Goal: Task Accomplishment & Management: Manage account settings

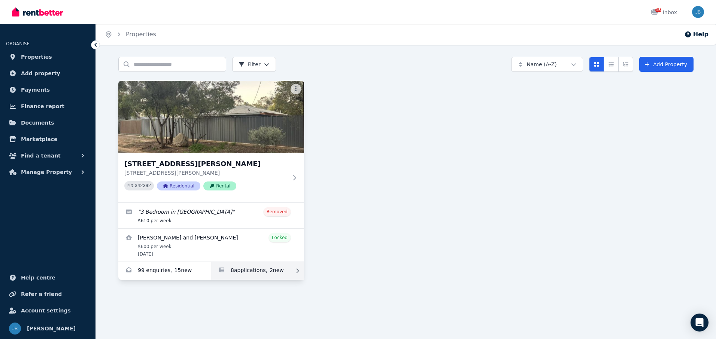
click at [244, 267] on link "Applications for 46 Madigan Street, Braitling" at bounding box center [257, 271] width 93 height 18
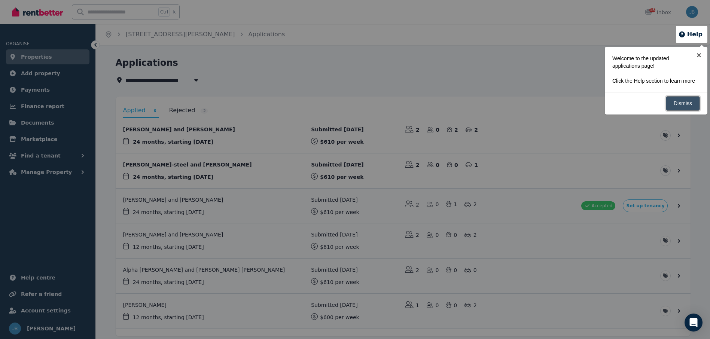
click at [695, 105] on link "Dismiss" at bounding box center [683, 103] width 34 height 15
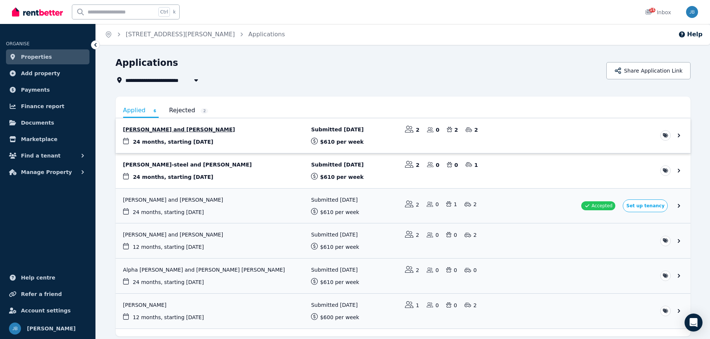
click at [680, 136] on link "View application: James Clayton and Rose Marie Yubos" at bounding box center [403, 135] width 575 height 35
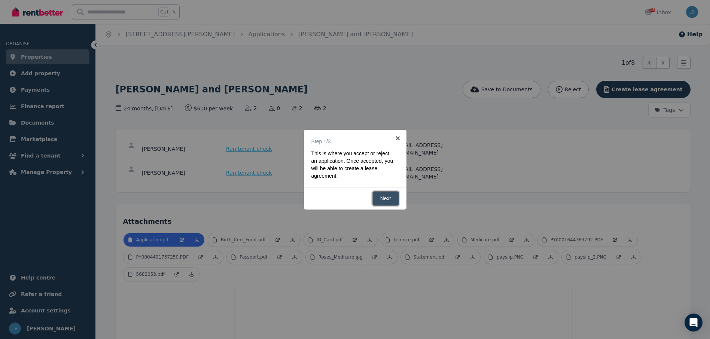
click at [389, 200] on link "Next" at bounding box center [386, 198] width 27 height 15
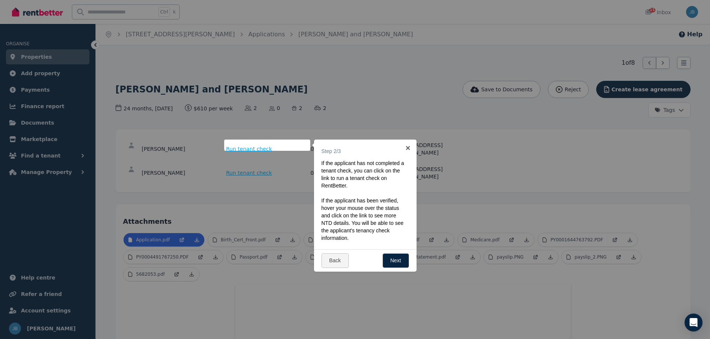
click at [398, 253] on div "Back Next" at bounding box center [365, 260] width 103 height 22
click at [398, 259] on link "Next" at bounding box center [396, 260] width 27 height 15
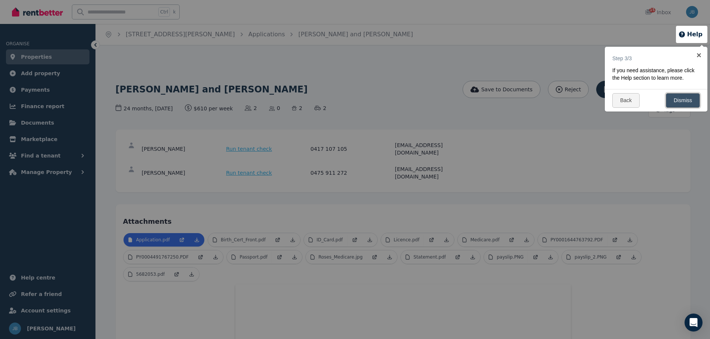
click at [679, 104] on link "Dismiss" at bounding box center [683, 100] width 34 height 15
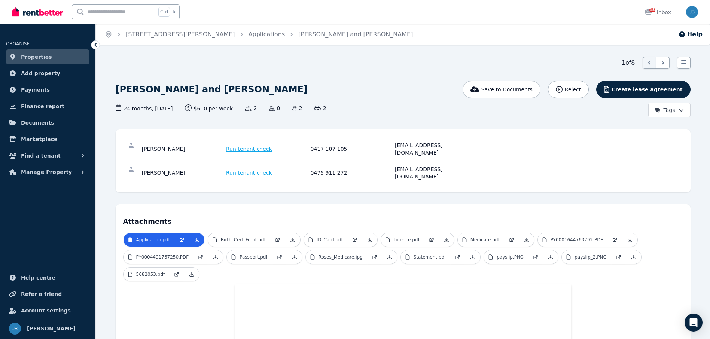
click at [412, 63] on div "1 of 8 List view" at bounding box center [403, 63] width 575 height 12
click at [581, 86] on span "Reject" at bounding box center [573, 89] width 16 height 7
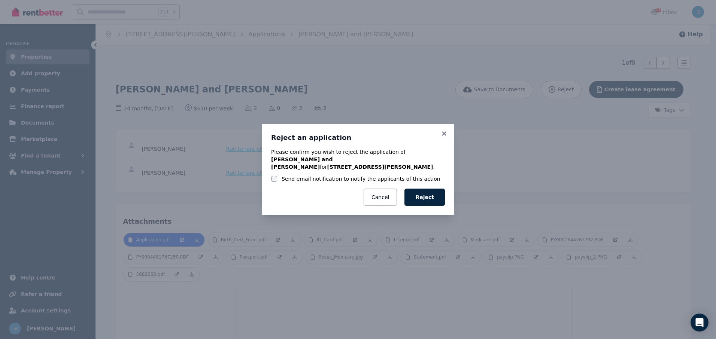
click at [330, 175] on label "Send email notification to notify the applicants of this action" at bounding box center [361, 178] width 159 height 7
click at [434, 193] on button "Reject" at bounding box center [424, 197] width 40 height 17
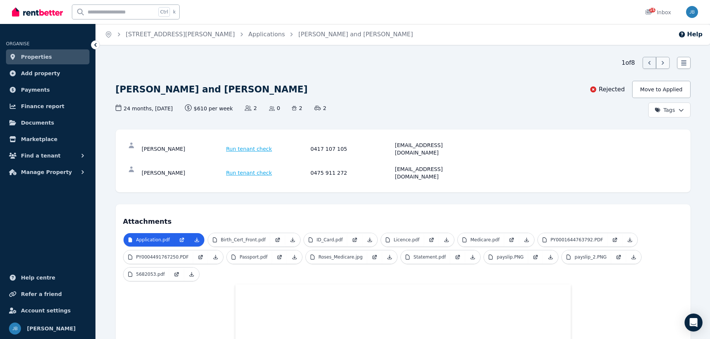
click at [665, 60] on icon at bounding box center [662, 62] width 7 height 7
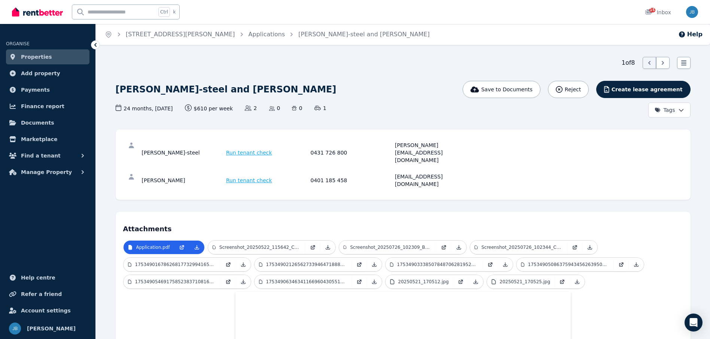
click at [581, 86] on span "Reject" at bounding box center [573, 89] width 16 height 7
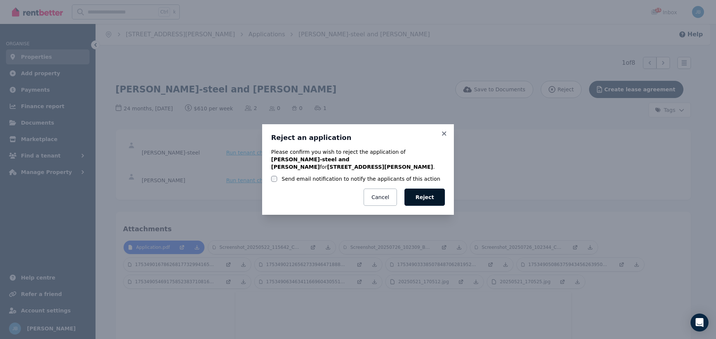
click at [429, 197] on button "Reject" at bounding box center [424, 197] width 40 height 17
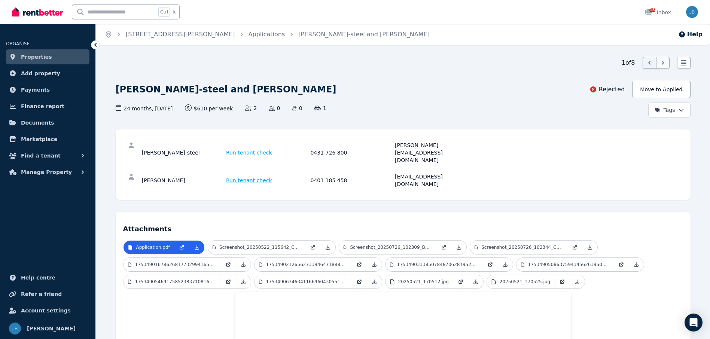
click at [662, 64] on icon at bounding box center [662, 62] width 7 height 7
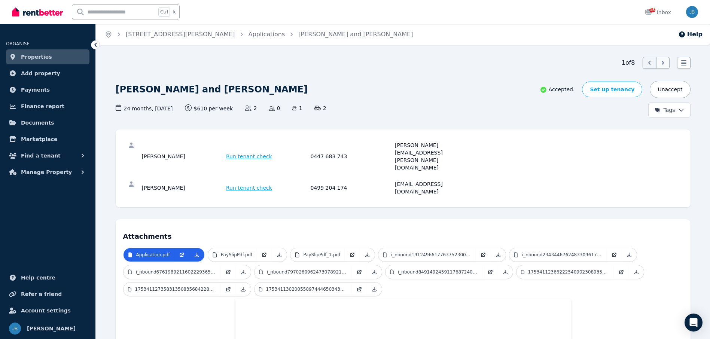
click at [662, 64] on icon at bounding box center [662, 62] width 7 height 7
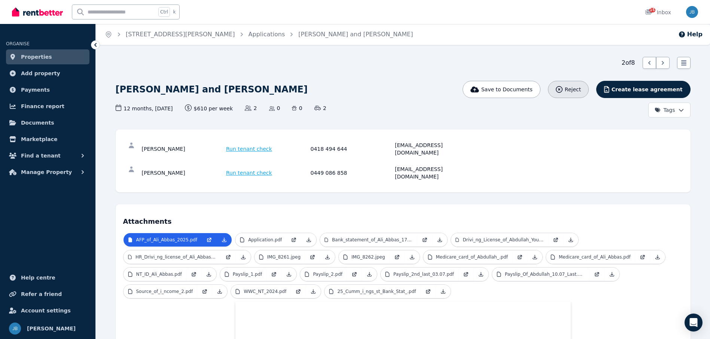
click at [581, 86] on div "Reject" at bounding box center [568, 89] width 25 height 7
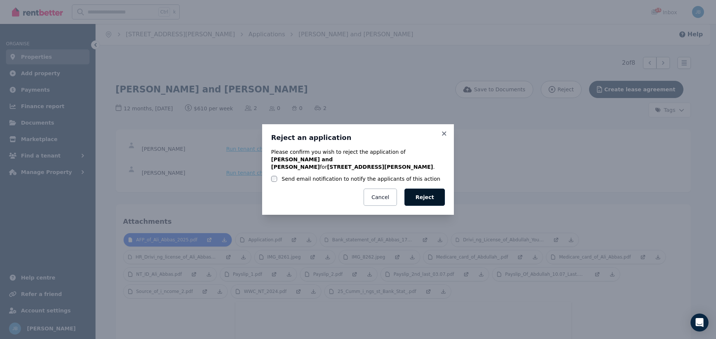
click at [417, 197] on button "Reject" at bounding box center [424, 197] width 40 height 17
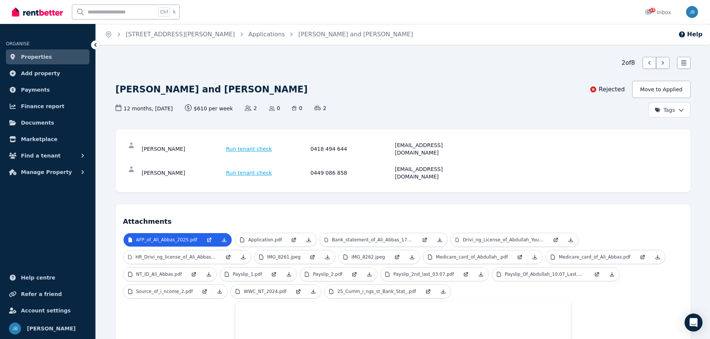
click at [667, 61] on icon at bounding box center [662, 62] width 7 height 7
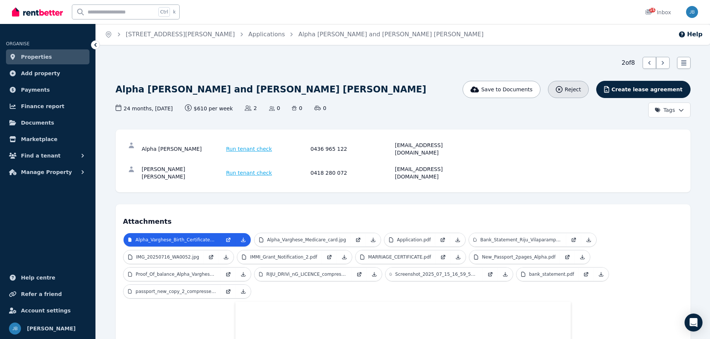
click at [589, 84] on button "Reject" at bounding box center [568, 89] width 41 height 17
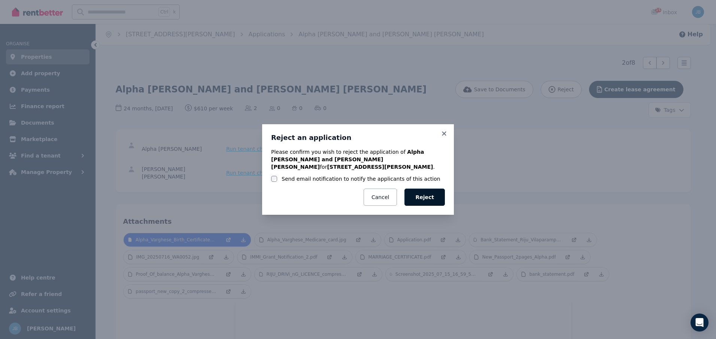
click at [432, 198] on button "Reject" at bounding box center [424, 197] width 40 height 17
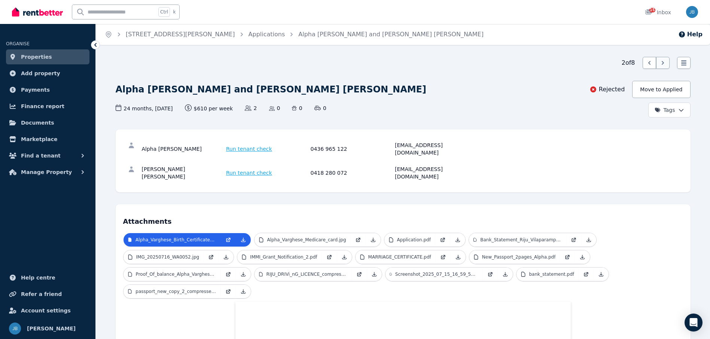
click at [666, 63] on icon at bounding box center [662, 62] width 7 height 7
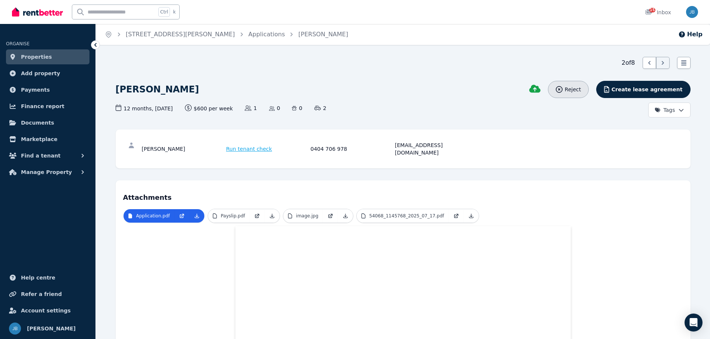
click at [581, 89] on span "Reject" at bounding box center [573, 89] width 16 height 7
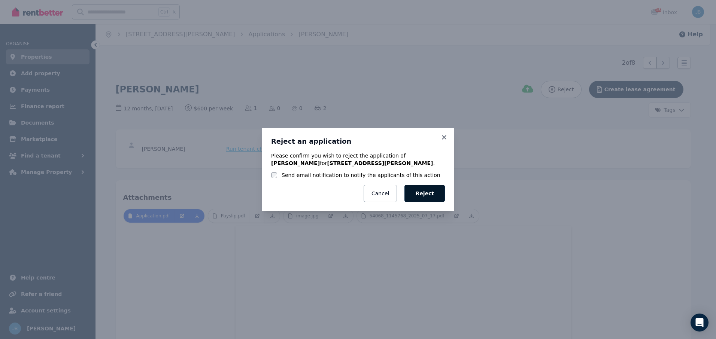
click at [424, 191] on button "Reject" at bounding box center [424, 193] width 40 height 17
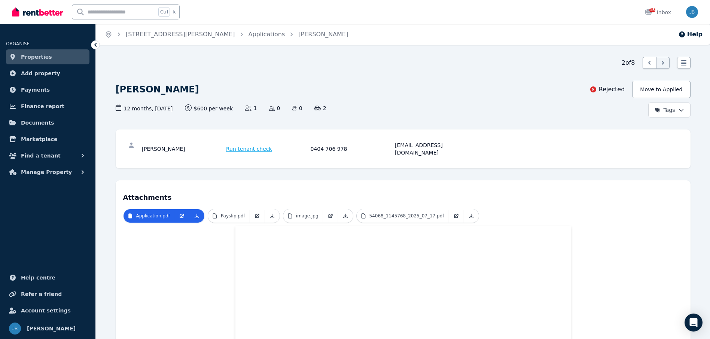
drag, startPoint x: 474, startPoint y: 88, endPoint x: 229, endPoint y: 94, distance: 245.0
click at [473, 88] on div "[PERSON_NAME]" at bounding box center [307, 90] width 382 height 18
click at [97, 44] on icon at bounding box center [95, 44] width 7 height 7
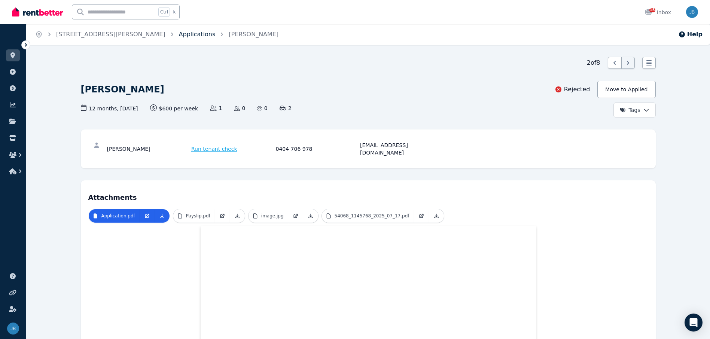
click at [179, 34] on link "Applications" at bounding box center [197, 34] width 37 height 7
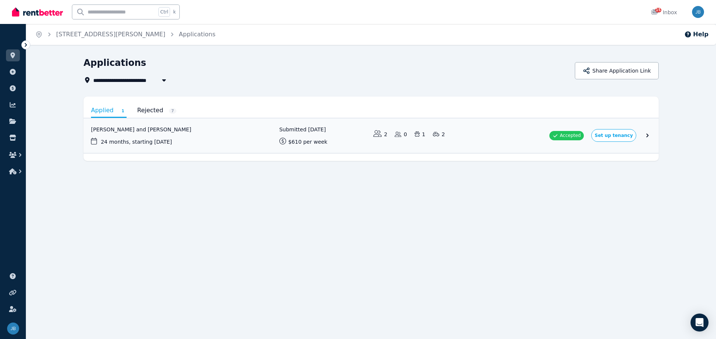
click at [207, 233] on div "**********" at bounding box center [358, 169] width 716 height 339
click at [205, 136] on link "View application: Darren Wallace and Lilly Watts" at bounding box center [371, 135] width 575 height 35
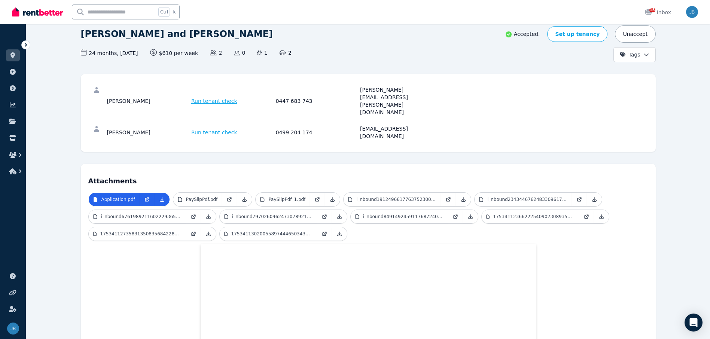
scroll to position [25, 0]
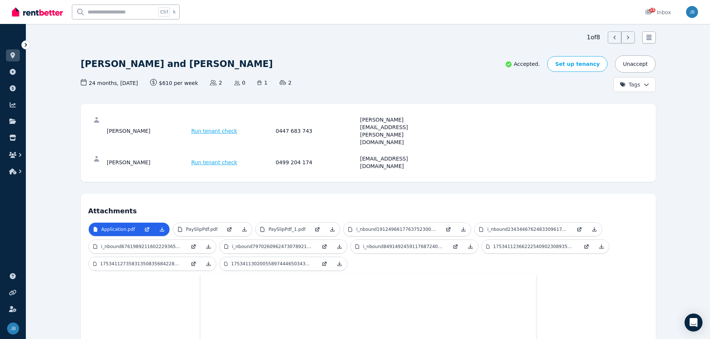
click at [374, 75] on div "[PERSON_NAME] and [PERSON_NAME] Accepted. Set up tenancy Unaccept Tags 24 month…" at bounding box center [368, 73] width 575 height 37
click at [27, 45] on icon at bounding box center [25, 44] width 7 height 7
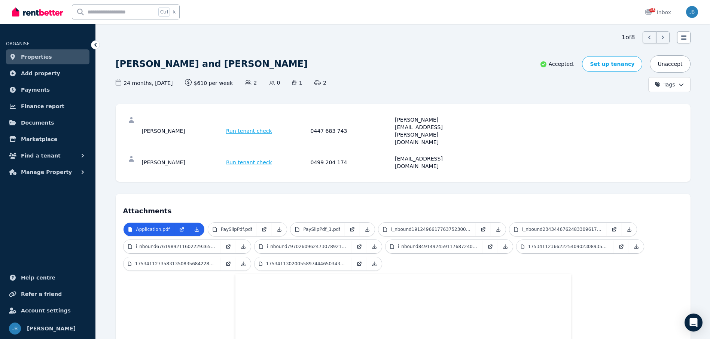
click at [29, 57] on span "Properties" at bounding box center [36, 56] width 31 height 9
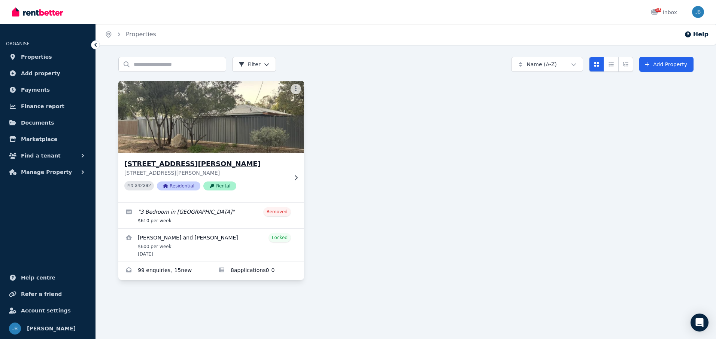
click at [252, 170] on p "[STREET_ADDRESS][PERSON_NAME]" at bounding box center [205, 172] width 163 height 7
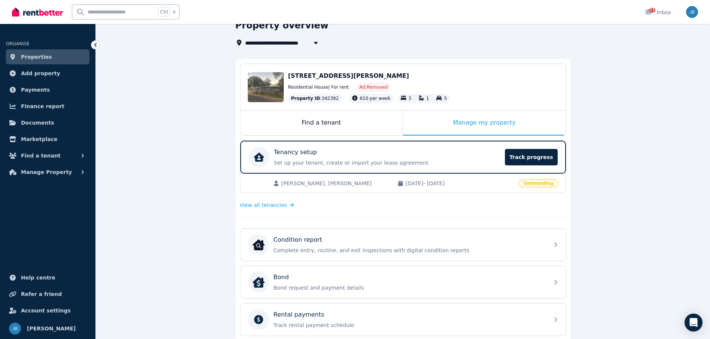
scroll to position [75, 0]
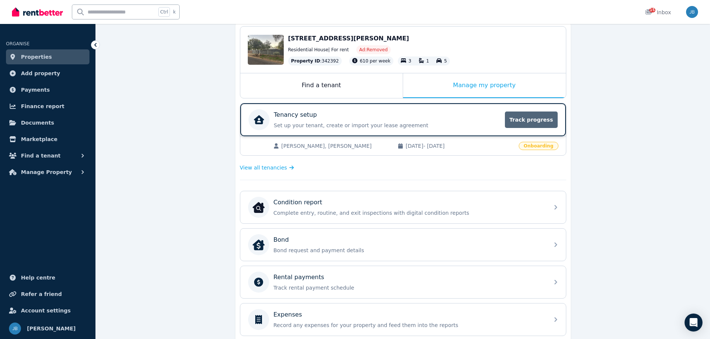
click at [546, 116] on span "Track progress" at bounding box center [531, 120] width 52 height 16
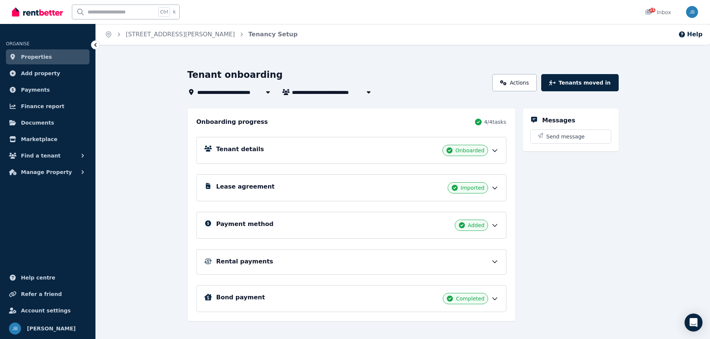
click at [347, 221] on div "Payment method Added" at bounding box center [357, 225] width 282 height 11
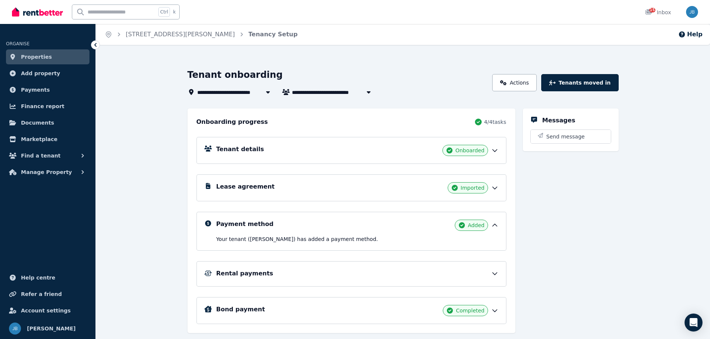
scroll to position [19, 0]
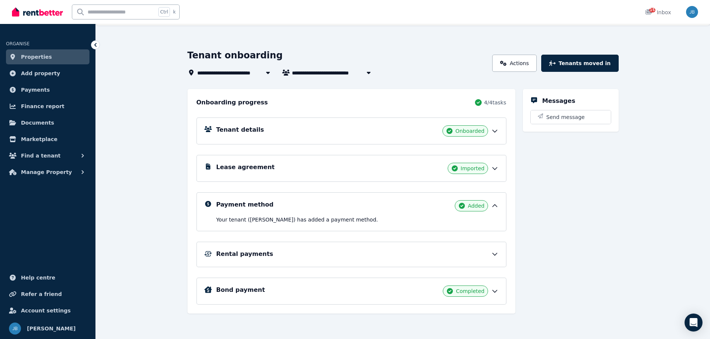
click at [346, 262] on div "Rental payments" at bounding box center [352, 254] width 310 height 25
click at [353, 251] on div "Rental payments" at bounding box center [357, 254] width 282 height 9
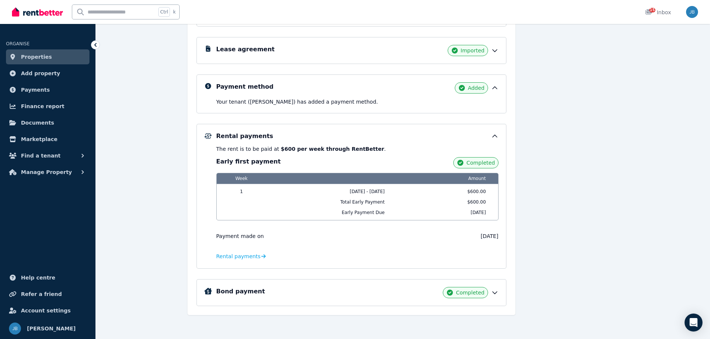
scroll to position [139, 0]
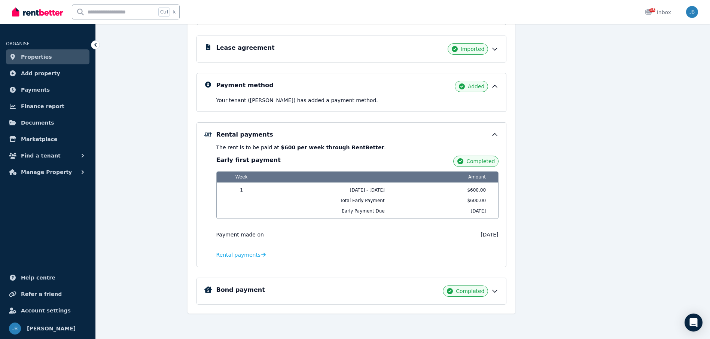
click at [403, 288] on div "Bond payment Completed" at bounding box center [357, 291] width 282 height 11
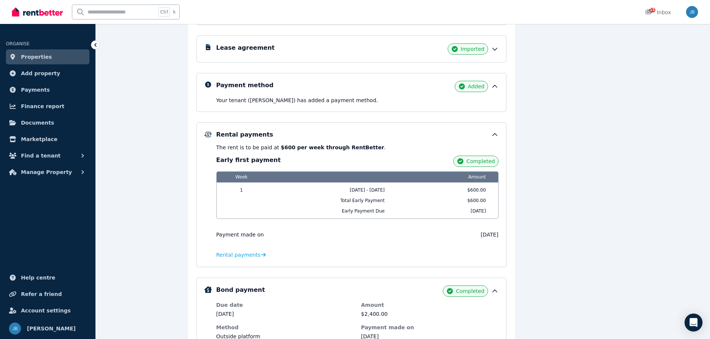
scroll to position [262, 0]
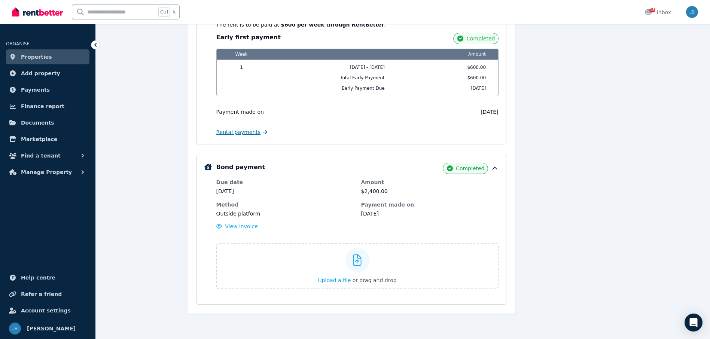
click at [236, 129] on span "Rental payments" at bounding box center [238, 131] width 45 height 7
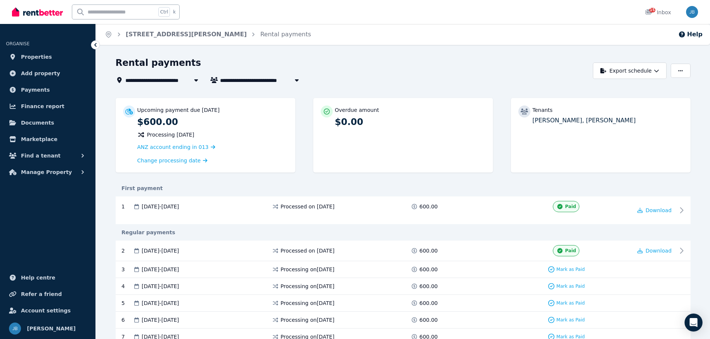
click at [474, 76] on div "**********" at bounding box center [353, 80] width 474 height 9
click at [182, 148] on span "ANZ account ending in 013" at bounding box center [173, 147] width 72 height 6
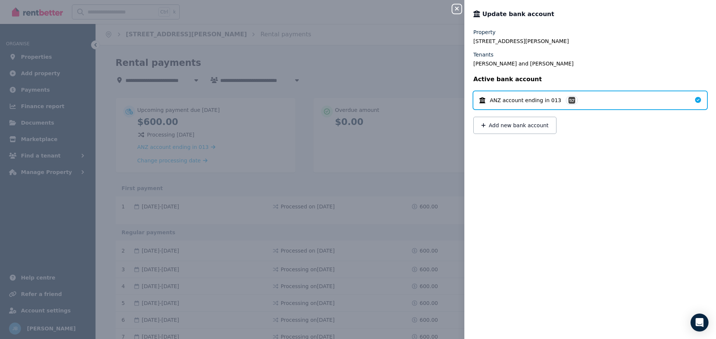
click at [410, 65] on div "Close panel Update bank account Property [STREET_ADDRESS][PERSON_NAME] Tenants …" at bounding box center [358, 169] width 716 height 339
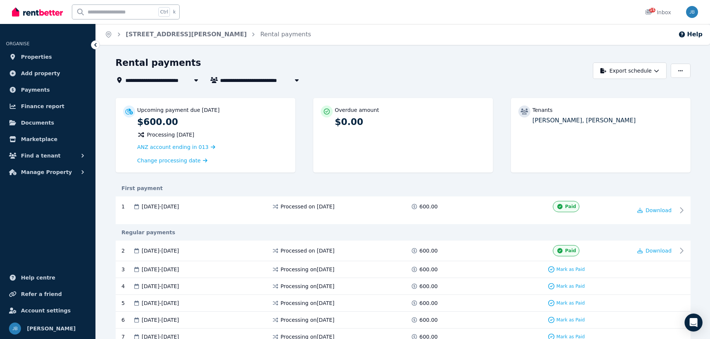
click at [402, 78] on div "**********" at bounding box center [353, 71] width 474 height 28
drag, startPoint x: 449, startPoint y: 59, endPoint x: 453, endPoint y: 67, distance: 9.0
click at [453, 67] on div "Rental payments" at bounding box center [353, 64] width 474 height 14
